Goal: Information Seeking & Learning: Learn about a topic

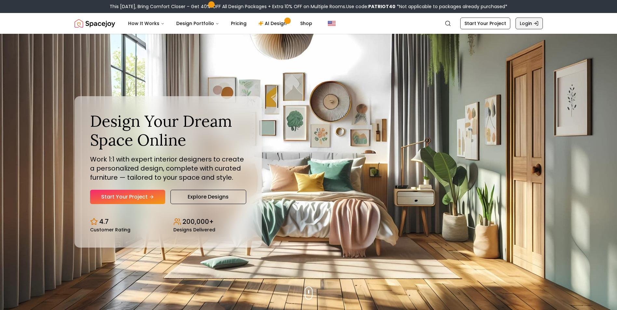
click at [533, 21] on icon "Global" at bounding box center [535, 23] width 5 height 5
click at [484, 21] on link "Start Your Project" at bounding box center [485, 24] width 50 height 12
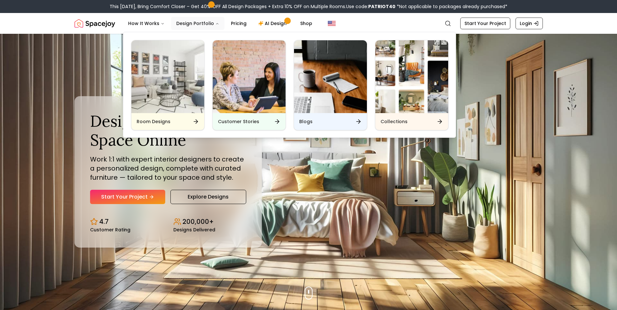
click at [190, 22] on button "Design Portfolio" at bounding box center [197, 23] width 53 height 13
click at [177, 115] on div "Room Designs" at bounding box center [167, 121] width 73 height 17
click at [173, 116] on div "Room Designs" at bounding box center [167, 121] width 73 height 17
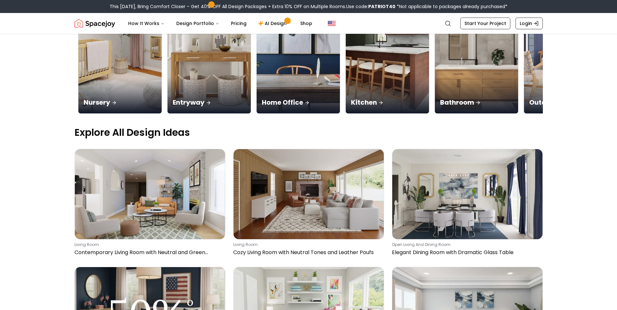
scroll to position [0, 260]
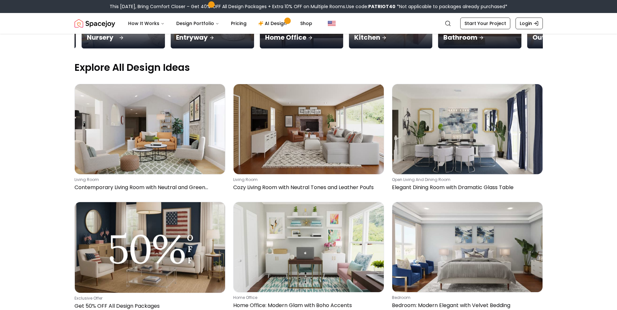
scroll to position [162, 0]
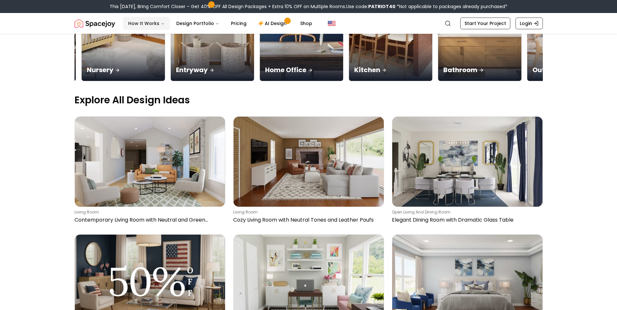
click at [146, 22] on button "How It Works" at bounding box center [146, 23] width 47 height 13
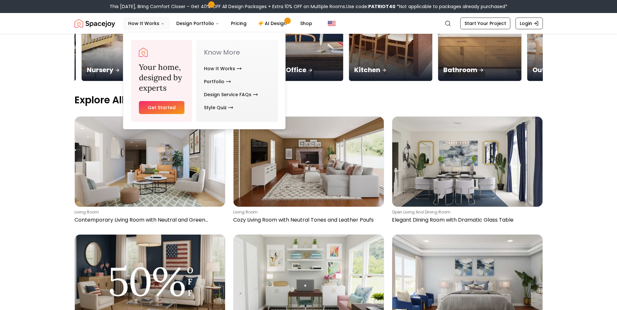
click at [158, 108] on link "Get Started" at bounding box center [162, 107] width 46 height 13
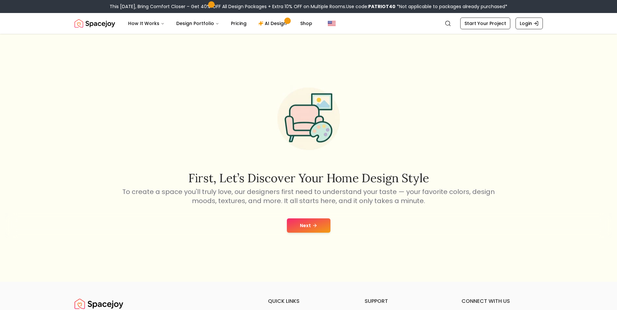
click at [295, 231] on button "Next" at bounding box center [309, 225] width 44 height 14
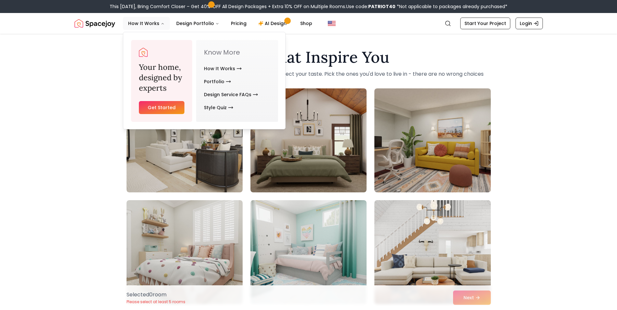
click at [87, 21] on img "Spacejoy" at bounding box center [94, 23] width 41 height 13
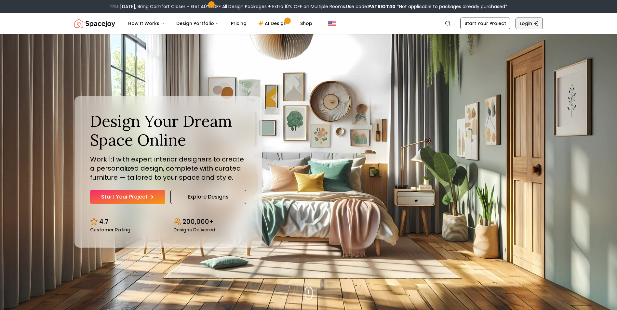
click at [535, 22] on icon "Global" at bounding box center [535, 23] width 5 height 5
click at [258, 23] on icon "Main" at bounding box center [260, 23] width 4 height 4
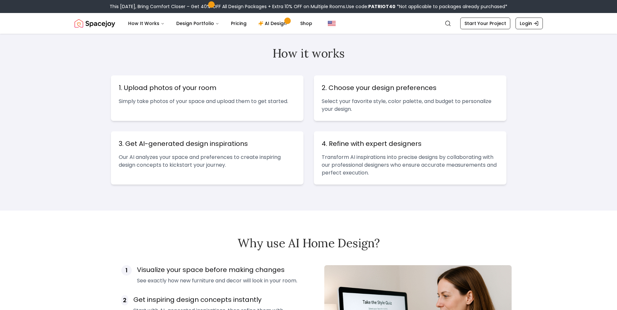
scroll to position [240, 0]
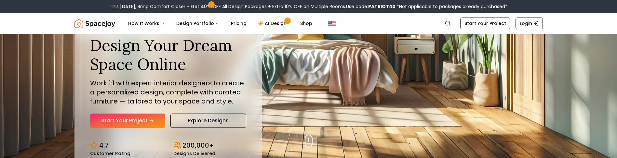
click at [590, 118] on img "Hero section" at bounding box center [308, 96] width 617 height 124
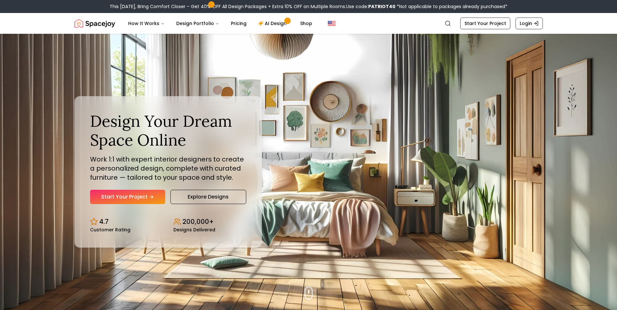
click at [357, 109] on div "Design Your Dream Space Online Work 1:1 with expert interior designers to creat…" at bounding box center [308, 172] width 499 height 276
click at [328, 25] on img "Global" at bounding box center [332, 23] width 8 height 8
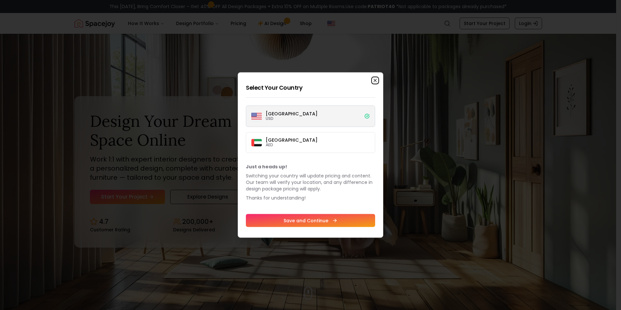
click at [376, 81] on icon "button" at bounding box center [375, 80] width 3 height 3
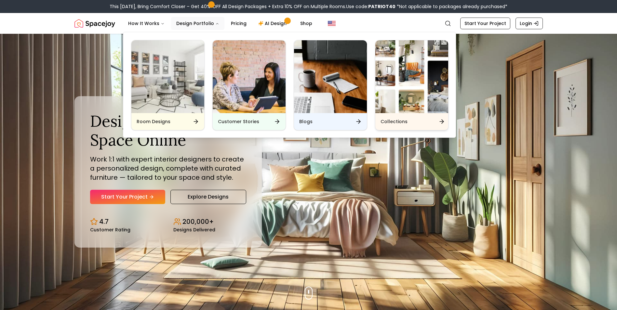
click at [407, 95] on img "Main" at bounding box center [411, 76] width 73 height 73
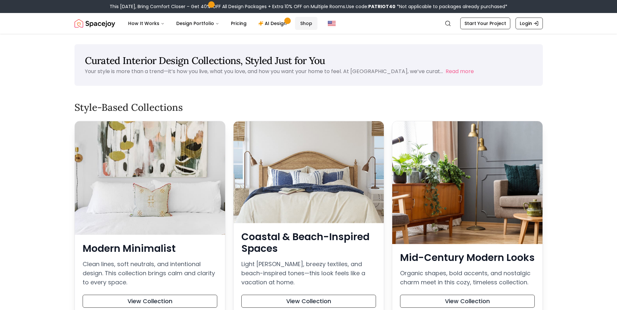
click at [301, 20] on link "Shop" at bounding box center [306, 23] width 22 height 13
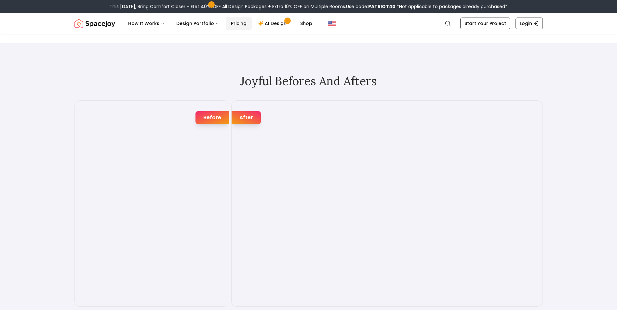
scroll to position [975, 0]
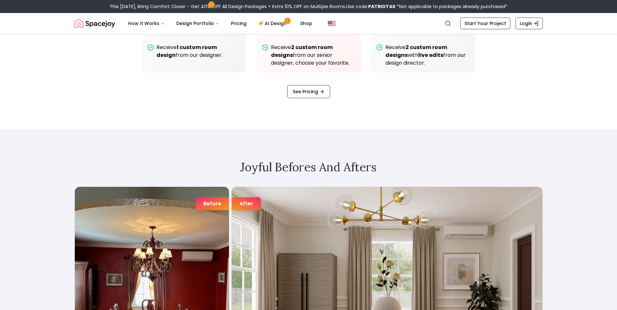
click at [266, 138] on div "Joyful Befores and Afters Before After Before After Before After Before After B…" at bounding box center [308, 281] width 499 height 305
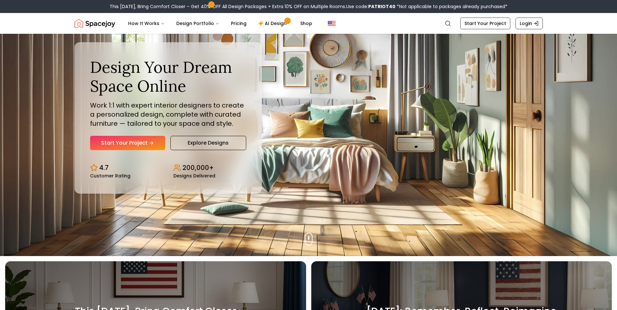
scroll to position [0, 0]
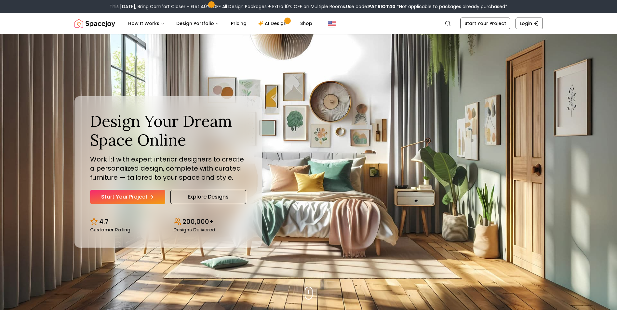
click at [325, 158] on div "Design Your Dream Space Online Work 1:1 with expert interior designers to creat…" at bounding box center [308, 172] width 499 height 276
click at [132, 195] on link "Start Your Project" at bounding box center [127, 197] width 75 height 14
click at [197, 197] on link "Explore Designs" at bounding box center [208, 197] width 76 height 14
click at [177, 156] on p "Work 1:1 with expert interior designers to create a personalized design, comple…" at bounding box center [168, 168] width 156 height 27
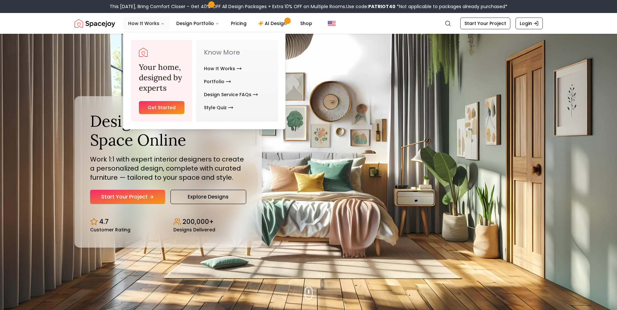
click at [156, 23] on button "How It Works" at bounding box center [146, 23] width 47 height 13
click at [167, 105] on link "Get Started" at bounding box center [162, 107] width 46 height 13
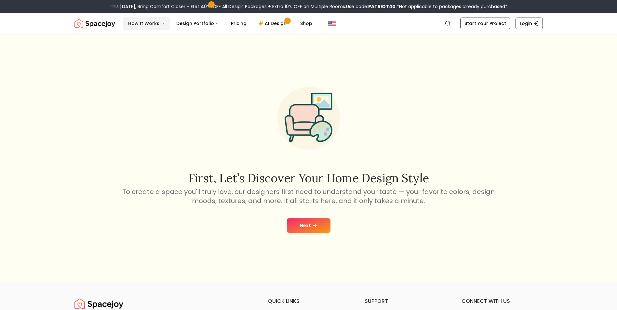
click at [136, 22] on button "How It Works" at bounding box center [146, 23] width 47 height 13
click at [136, 19] on button "How It Works" at bounding box center [146, 23] width 47 height 13
click at [267, 20] on link "AI Design" at bounding box center [273, 23] width 41 height 13
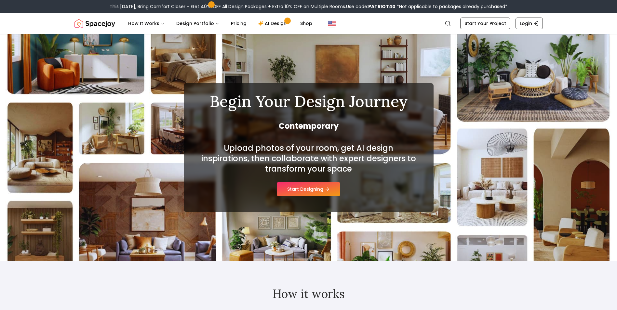
click at [311, 122] on span "Contemporary" at bounding box center [308, 126] width 218 height 10
drag, startPoint x: 311, startPoint y: 122, endPoint x: 315, endPoint y: 157, distance: 36.0
click at [315, 157] on h2 "Upload photos of your room, get AI design inspirations, then collaborate with e…" at bounding box center [308, 158] width 218 height 31
click at [305, 120] on span "Contemporary" at bounding box center [308, 124] width 218 height 10
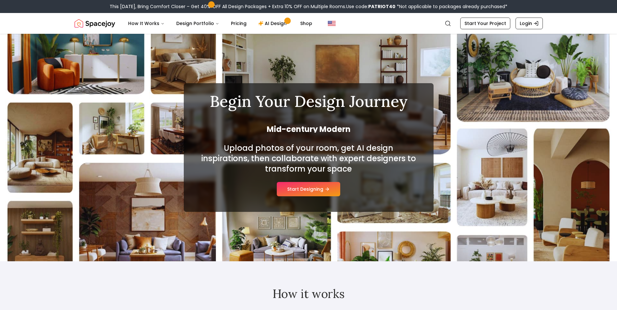
click at [310, 125] on span "Mid-century Modern" at bounding box center [308, 129] width 218 height 10
click at [310, 125] on span "Mid-century Modern" at bounding box center [308, 127] width 218 height 10
drag, startPoint x: 310, startPoint y: 125, endPoint x: 321, endPoint y: 139, distance: 18.0
click at [321, 139] on div "Begin Your Design Journey Mid-century Modern Upload photos of your room, get AI…" at bounding box center [308, 145] width 218 height 103
click at [329, 151] on h2 "Upload photos of your room, get AI design inspirations, then collaborate with e…" at bounding box center [308, 158] width 218 height 31
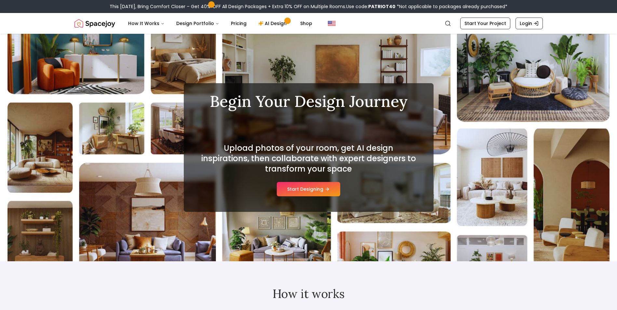
click at [312, 101] on h1 "Begin Your Design Journey" at bounding box center [308, 102] width 218 height 16
click at [312, 100] on h1 "Begin Your Design Journey" at bounding box center [308, 102] width 218 height 16
drag, startPoint x: 312, startPoint y: 100, endPoint x: 308, endPoint y: 135, distance: 35.6
click at [308, 135] on div "Begin Your Design Journey Scandinavian Upload photos of your room, get AI desig…" at bounding box center [308, 145] width 218 height 103
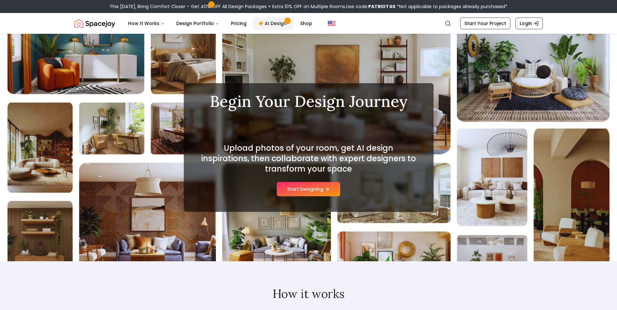
drag, startPoint x: 263, startPoint y: 21, endPoint x: 264, endPoint y: 24, distance: 3.3
click at [263, 21] on link "AI Design" at bounding box center [273, 23] width 41 height 13
drag, startPoint x: 565, startPoint y: 266, endPoint x: 555, endPoint y: 269, distance: 10.5
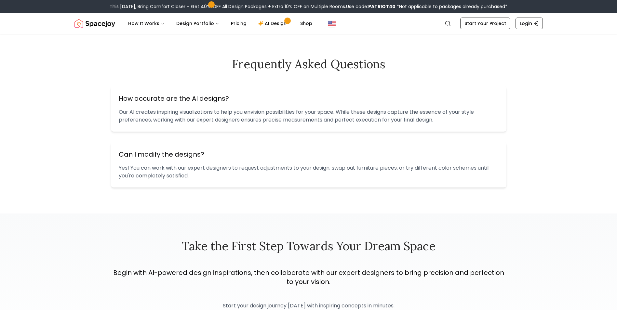
scroll to position [975, 0]
